Goal: Task Accomplishment & Management: Use online tool/utility

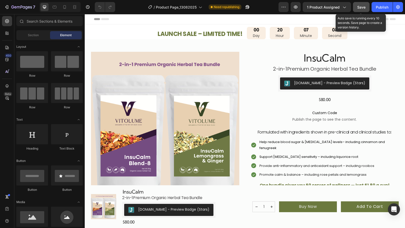
click at [361, 7] on span "Save" at bounding box center [361, 7] width 8 height 4
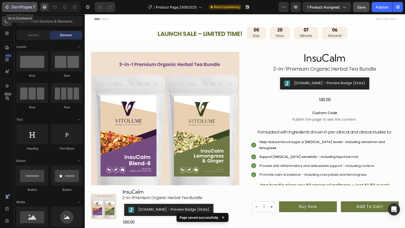
click at [8, 8] on icon "button" at bounding box center [7, 7] width 2 height 4
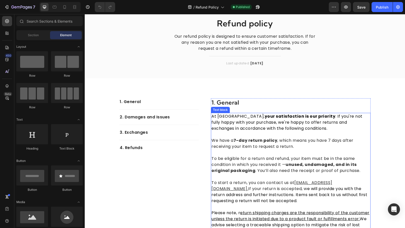
scroll to position [20, 0]
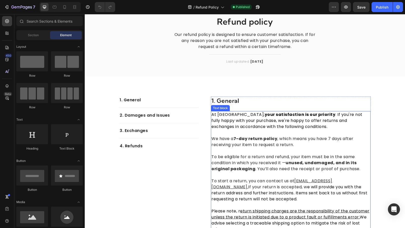
click at [236, 139] on strong "7-day return policy" at bounding box center [256, 139] width 44 height 6
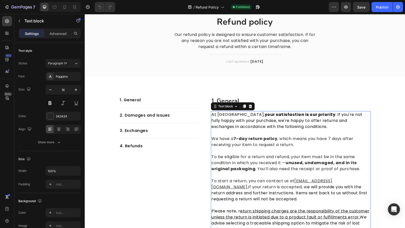
click at [237, 138] on strong "7-day return policy" at bounding box center [256, 139] width 44 height 6
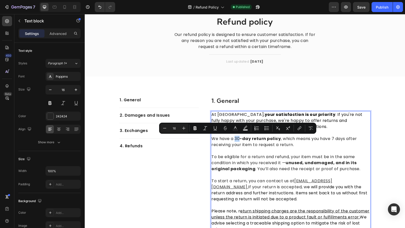
drag, startPoint x: 235, startPoint y: 139, endPoint x: 240, endPoint y: 139, distance: 4.8
click at [240, 139] on p "We have a 30 -day return policy , which means you have 7 days after receiving y…" at bounding box center [291, 142] width 159 height 12
click at [195, 128] on icon "Editor contextual toolbar" at bounding box center [195, 128] width 5 height 5
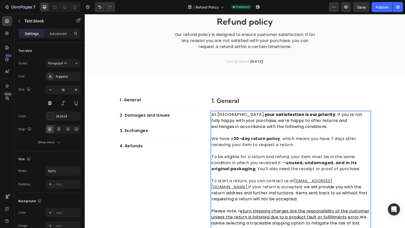
click at [335, 138] on p "We have a 30-day return policy , which means you have 7 days after receiving yo…" at bounding box center [291, 142] width 159 height 12
click at [100, 9] on icon "Undo/Redo" at bounding box center [99, 7] width 5 height 5
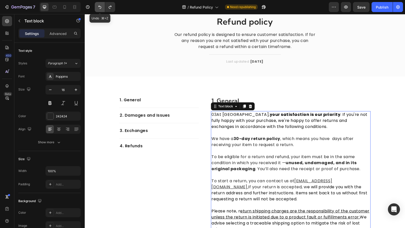
click at [100, 9] on icon "Undo/Redo" at bounding box center [99, 7] width 5 height 5
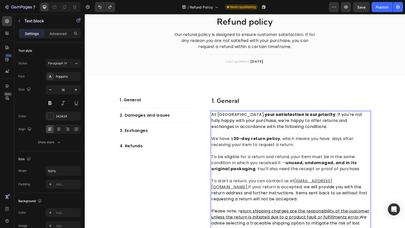
click at [335, 139] on p "We have a 30-day return policy , which means you have days after receiving your…" at bounding box center [291, 142] width 159 height 12
click at [335, 138] on p "We have a 30-day return policy , which means you have 30 days after receiving y…" at bounding box center [291, 142] width 159 height 12
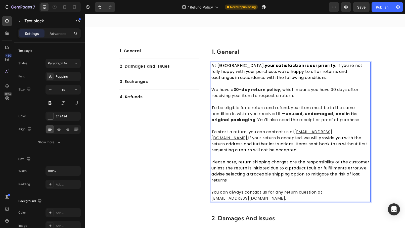
scroll to position [69, 0]
click at [240, 90] on strong "30-day return policy" at bounding box center [257, 90] width 47 height 6
click at [335, 90] on p "We have a 7 -day return policy , which means you have 30 days after receiving y…" at bounding box center [291, 93] width 159 height 12
drag, startPoint x: 235, startPoint y: 90, endPoint x: 240, endPoint y: 90, distance: 4.5
click at [240, 90] on p "We have a 7 -day return policy , which means you have 7 days after receiving yo…" at bounding box center [291, 93] width 159 height 12
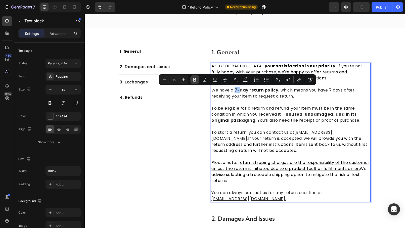
click at [196, 78] on icon "Editor contextual toolbar" at bounding box center [194, 79] width 5 height 5
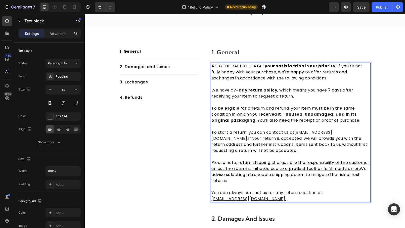
click at [279, 101] on p "To be eligible for a return and refund, your item must be in the same condition…" at bounding box center [291, 111] width 159 height 24
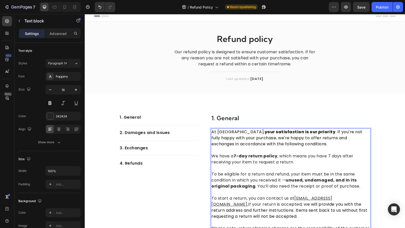
scroll to position [1, 0]
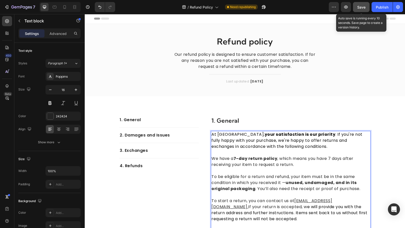
click at [363, 7] on span "Save" at bounding box center [361, 7] width 8 height 4
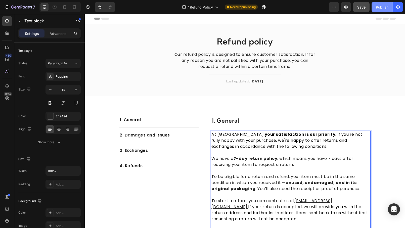
click at [383, 8] on div "Publish" at bounding box center [382, 7] width 13 height 5
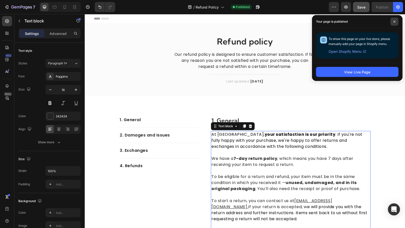
click at [394, 22] on icon at bounding box center [394, 21] width 3 height 3
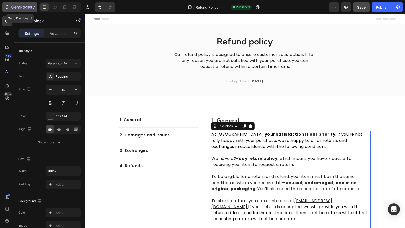
click at [17, 7] on icon "button" at bounding box center [18, 7] width 3 height 2
